Goal: Information Seeking & Learning: Learn about a topic

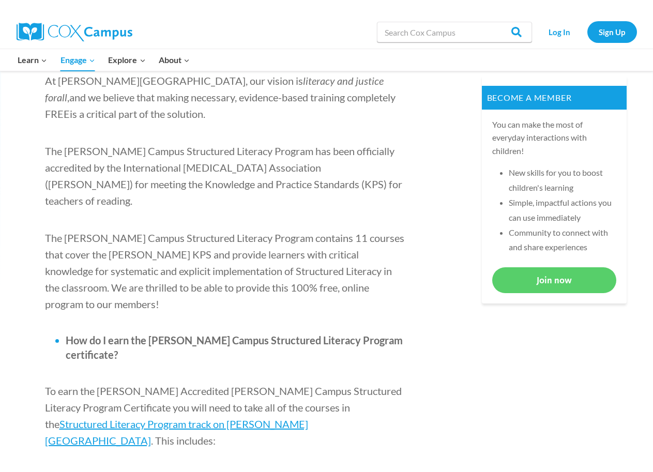
scroll to position [414, 0]
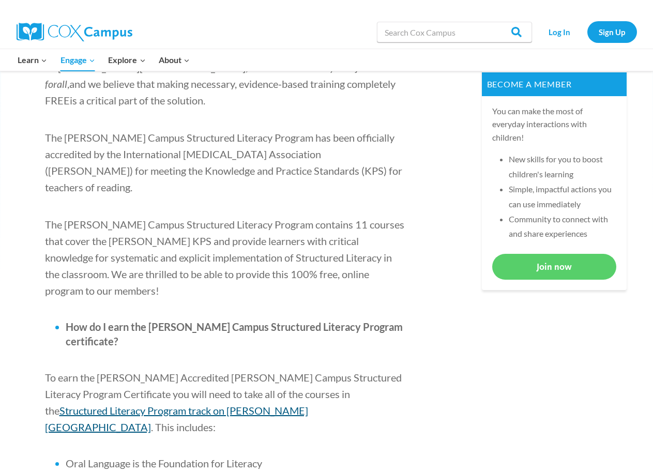
click at [308, 405] on span "Structured Literacy Program track on Cox Campus" at bounding box center [176, 419] width 263 height 29
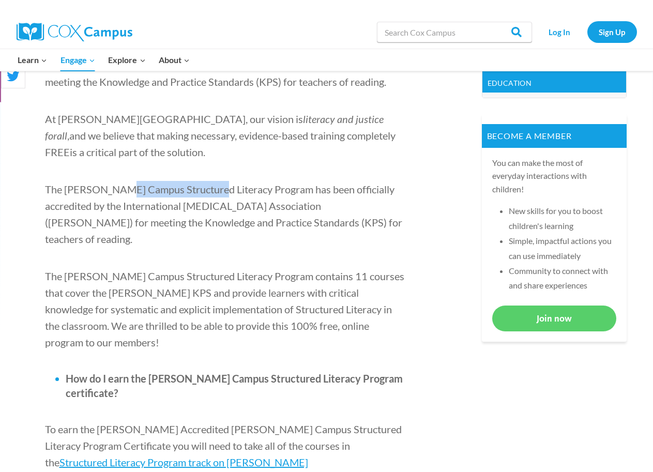
drag, startPoint x: 123, startPoint y: 189, endPoint x: 208, endPoint y: 187, distance: 85.4
click at [208, 187] on span "The [PERSON_NAME] Campus Structured Literacy Program has been officially accred…" at bounding box center [223, 214] width 357 height 62
copy span "Structured Literacy"
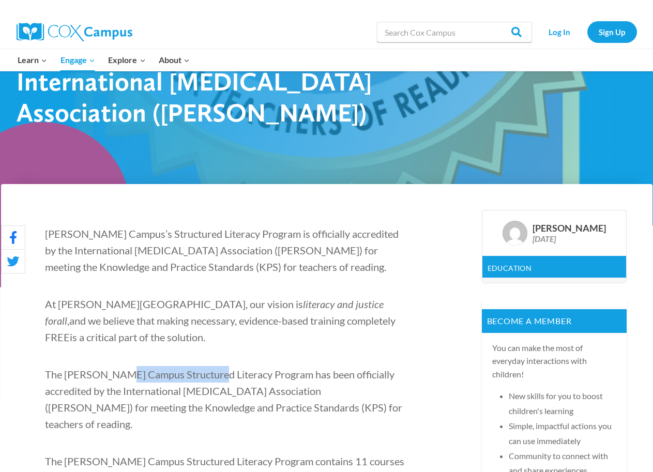
scroll to position [155, 0]
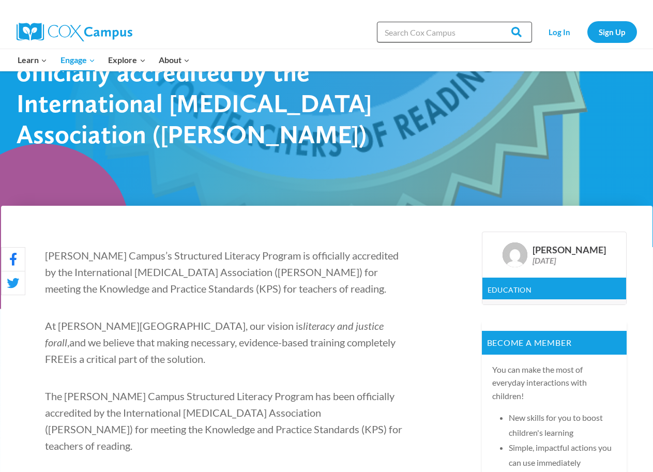
click at [432, 32] on input "Search in [URL][DOMAIN_NAME]" at bounding box center [454, 32] width 155 height 21
paste input "Structured Literacy"
type input "Structured Literacy"
click at [513, 29] on input "Search" at bounding box center [512, 32] width 40 height 21
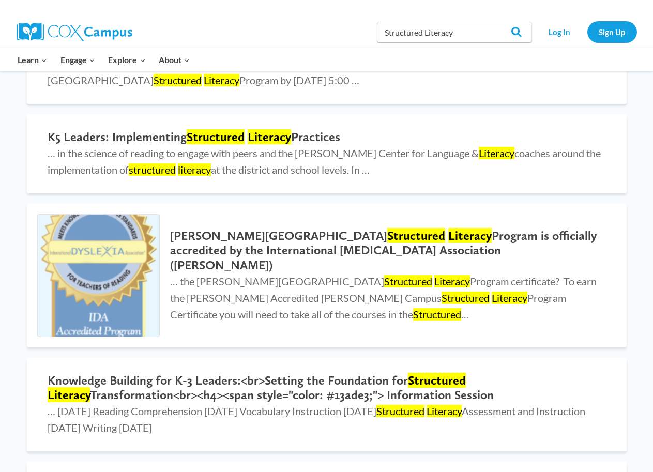
scroll to position [259, 0]
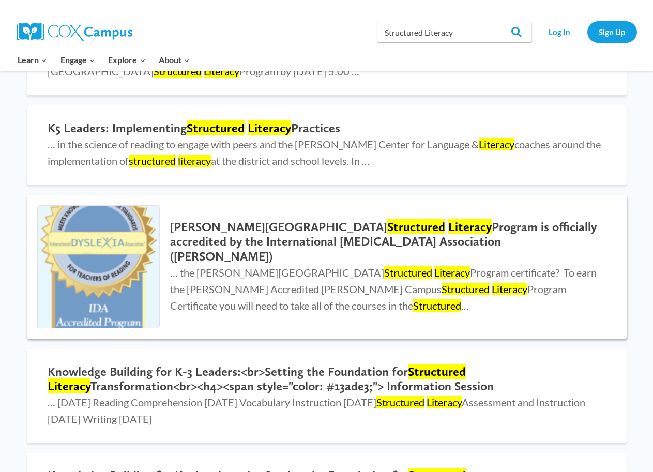
click at [449, 233] on mark "Literacy" at bounding box center [470, 226] width 43 height 15
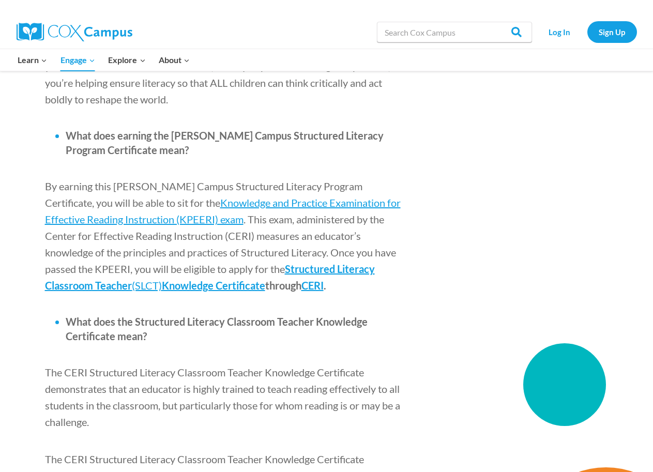
scroll to position [1449, 0]
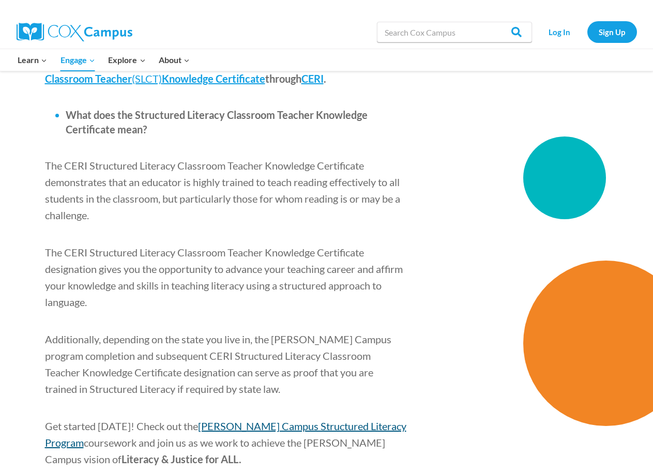
click at [319, 420] on span "[PERSON_NAME] Campus Structured Literacy Program" at bounding box center [226, 434] width 362 height 29
